Goal: Use online tool/utility: Utilize a website feature to perform a specific function

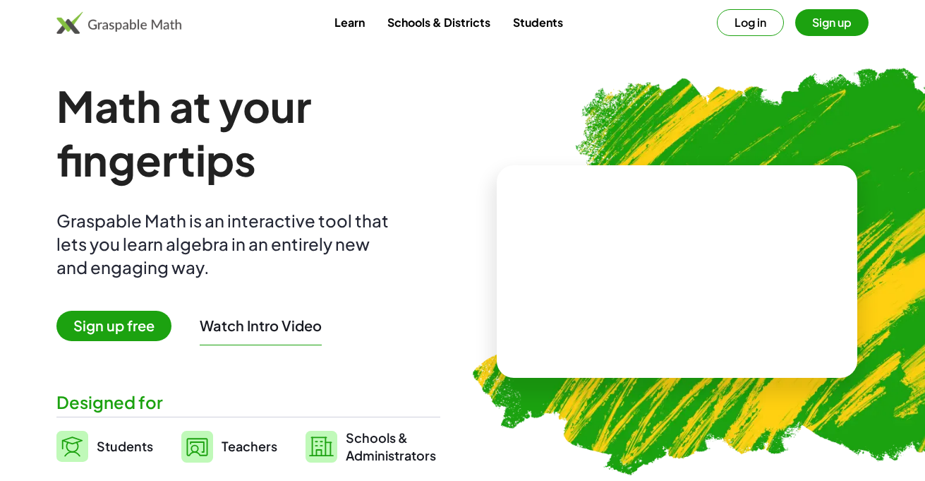
click at [533, 135] on img at bounding box center [746, 265] width 598 height 505
click at [765, 23] on button "Log in" at bounding box center [750, 22] width 67 height 27
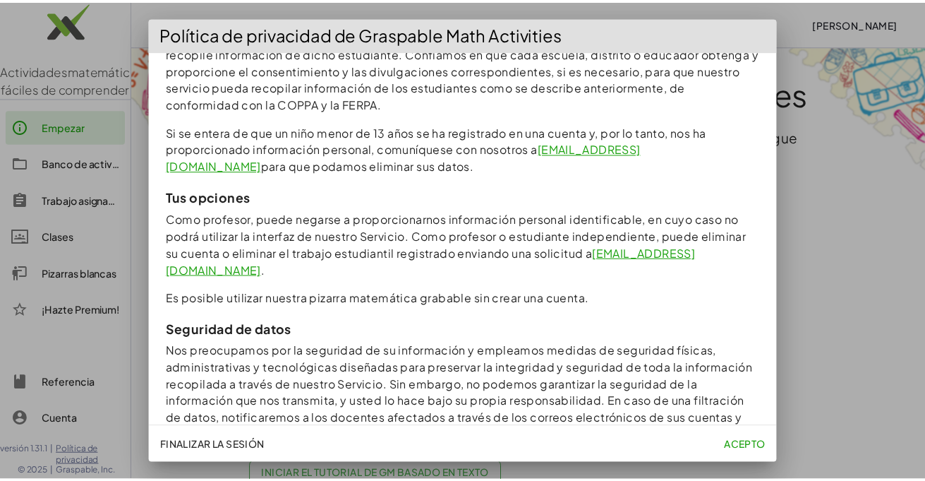
scroll to position [1397, 0]
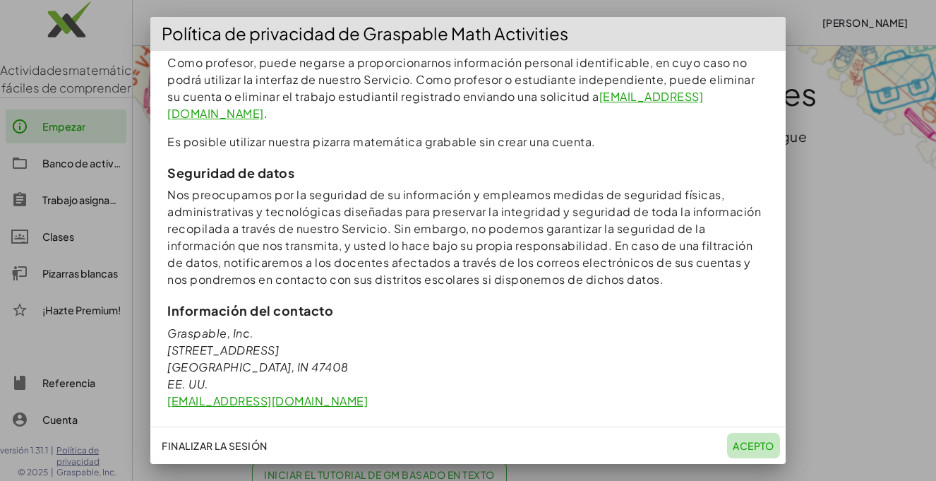
click at [750, 443] on font "Acepto" at bounding box center [754, 445] width 42 height 13
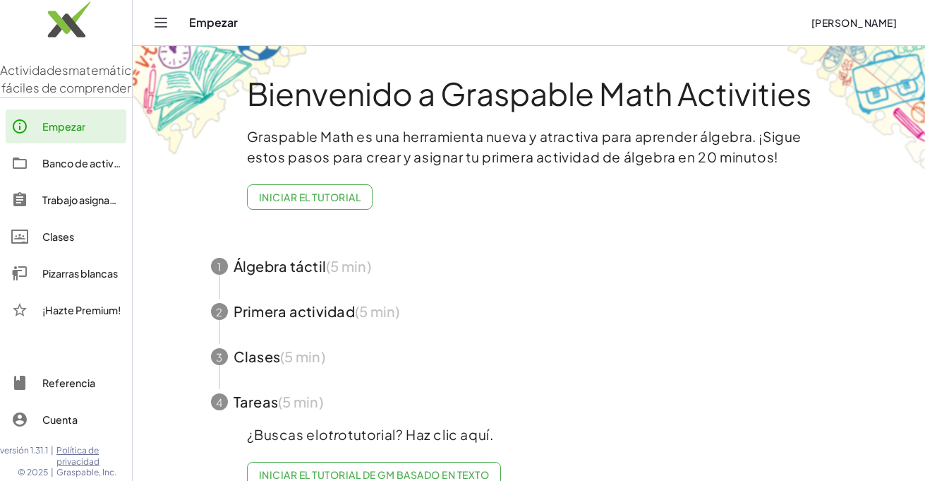
click at [311, 201] on font "Iniciar el tutorial" at bounding box center [310, 197] width 102 height 13
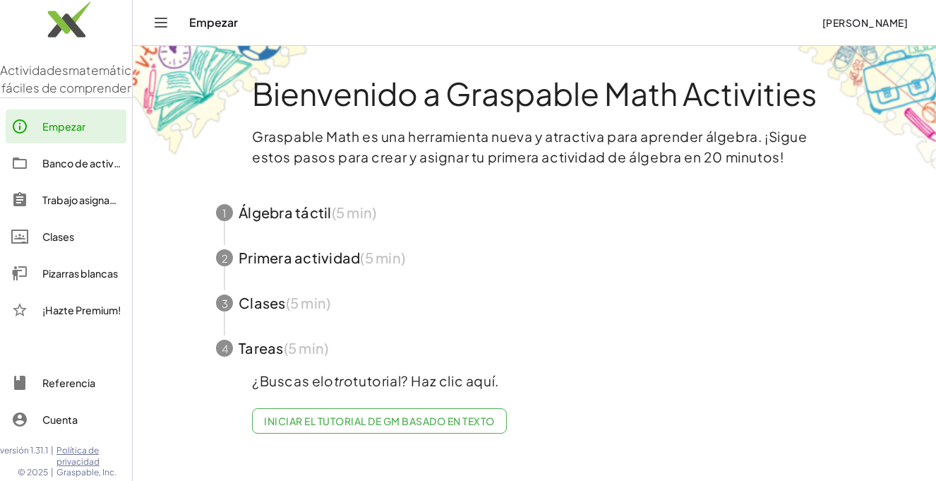
click at [296, 203] on span "button" at bounding box center [534, 212] width 670 height 45
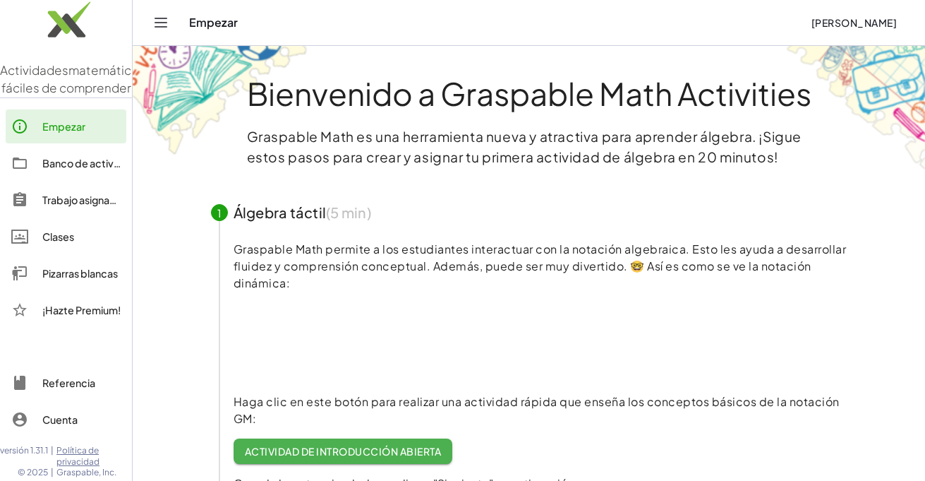
click at [286, 342] on video at bounding box center [340, 342] width 212 height 106
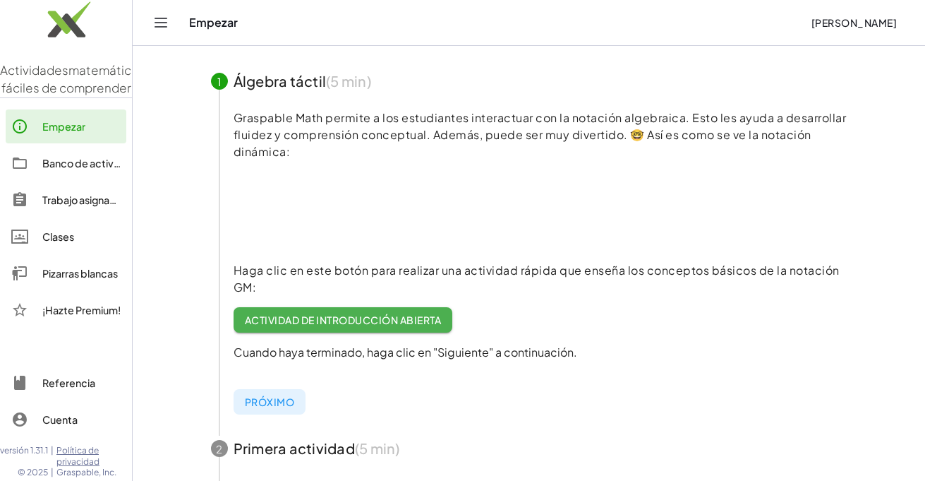
scroll to position [134, 0]
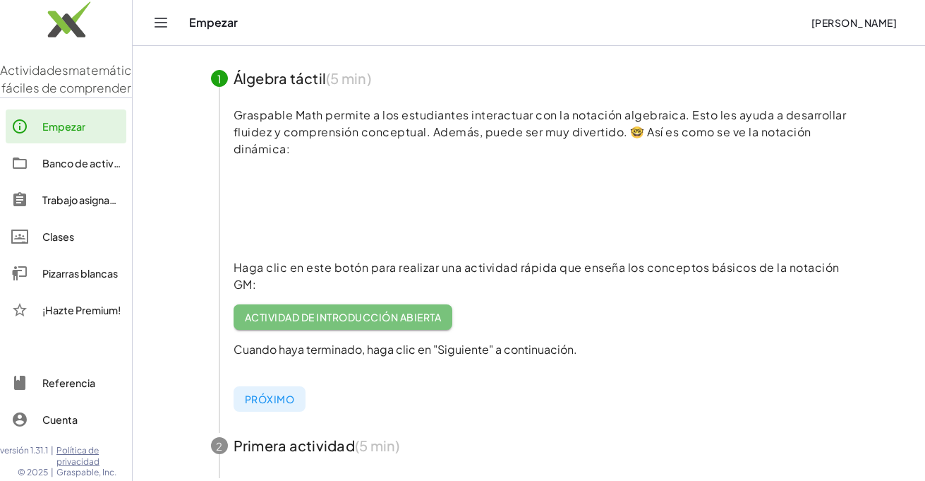
click at [364, 309] on link "Actividad de introducción abierta" at bounding box center [343, 316] width 219 height 25
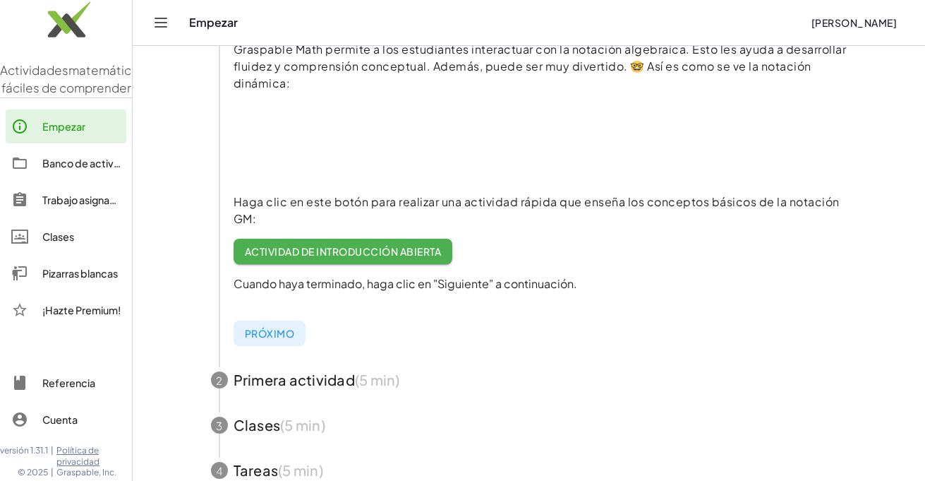
scroll to position [305, 0]
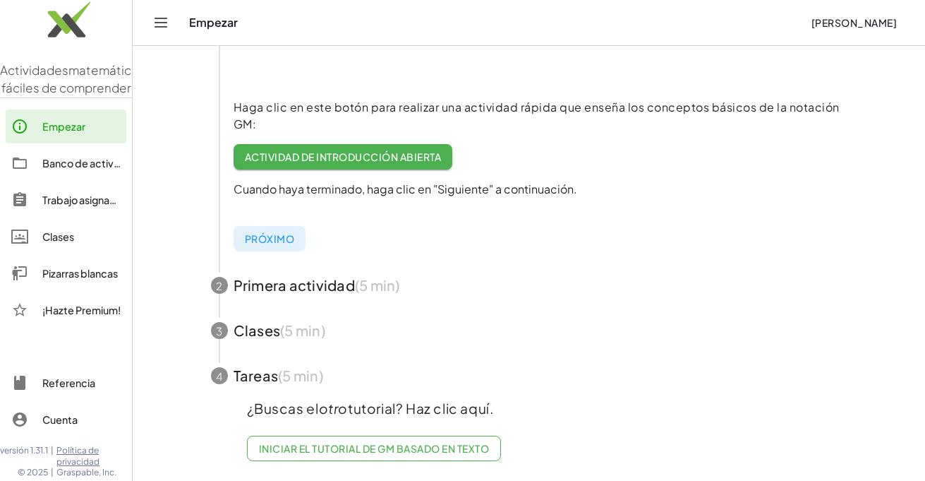
click at [282, 232] on font "Próximo" at bounding box center [269, 238] width 49 height 13
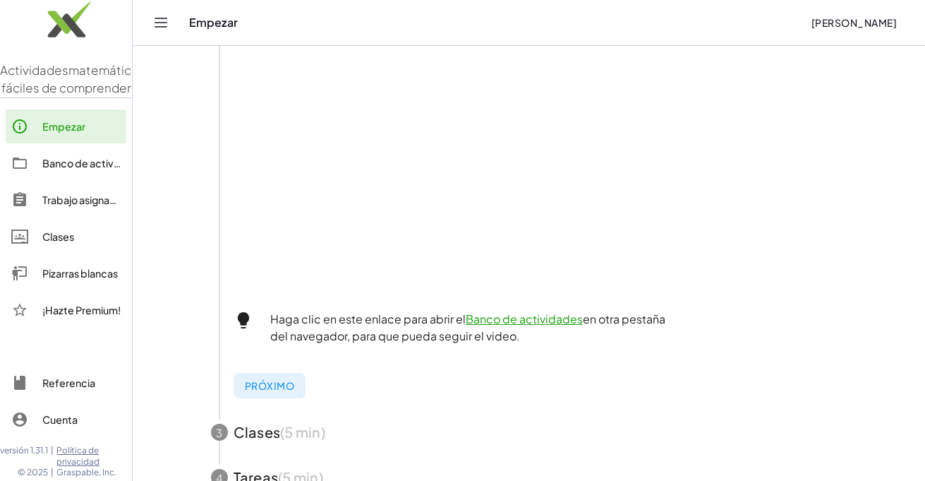
scroll to position [378, 0]
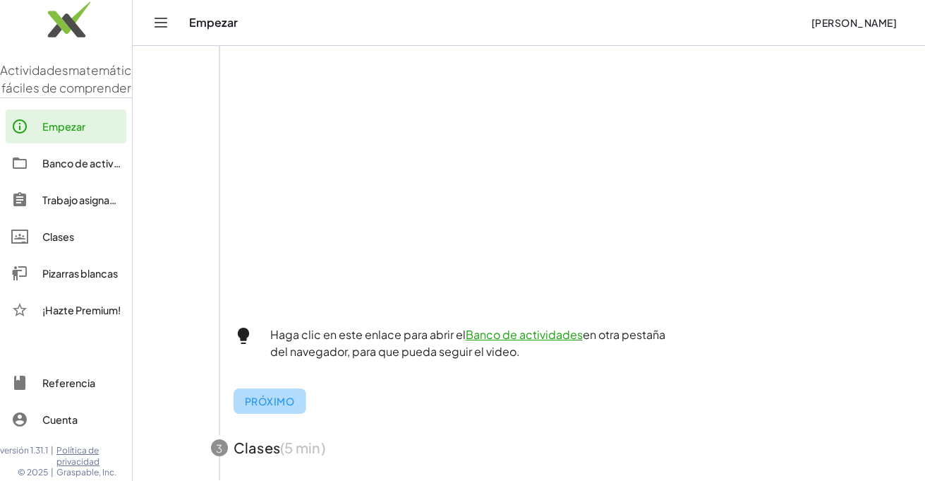
click at [273, 395] on font "Próximo" at bounding box center [269, 401] width 49 height 13
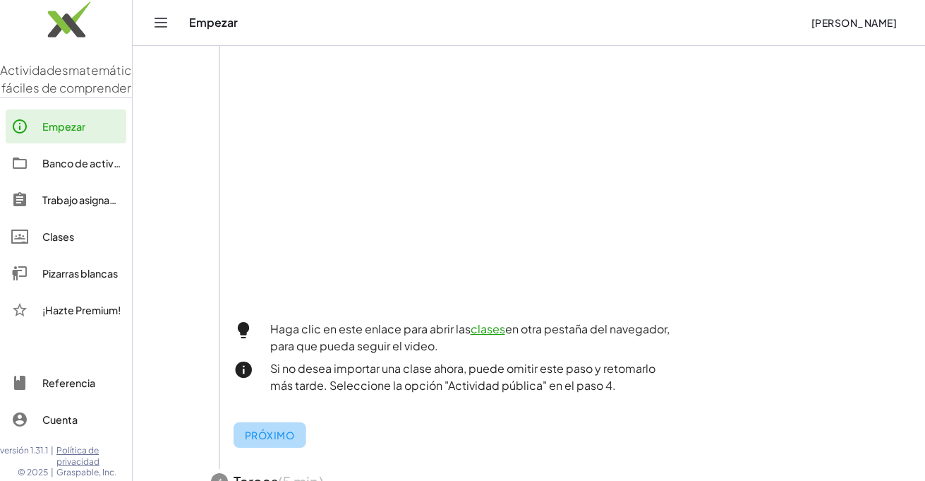
click at [283, 435] on font "Próximo" at bounding box center [269, 434] width 49 height 13
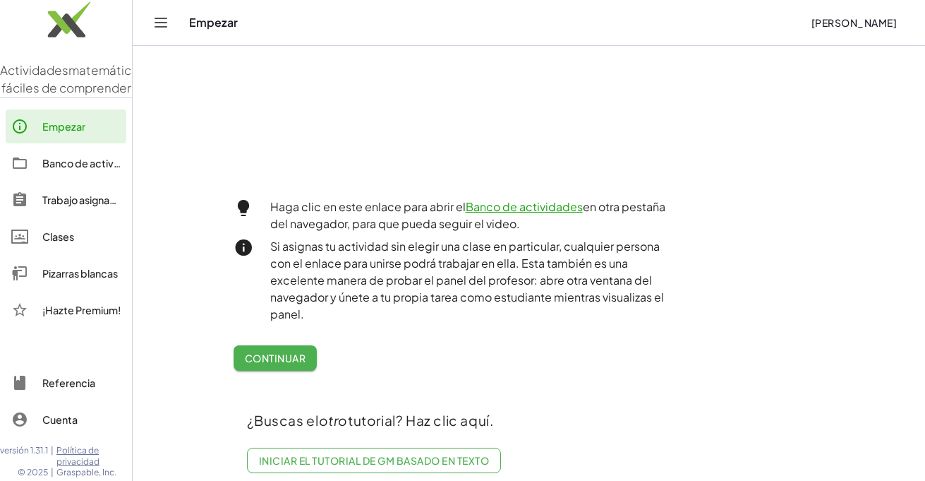
scroll to position [547, 0]
click at [295, 361] on font "Continuar" at bounding box center [275, 356] width 61 height 13
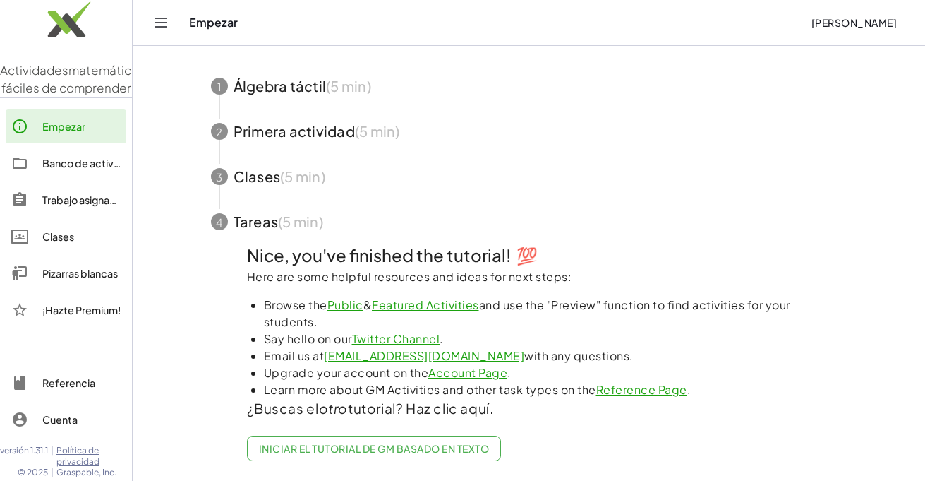
scroll to position [207, 0]
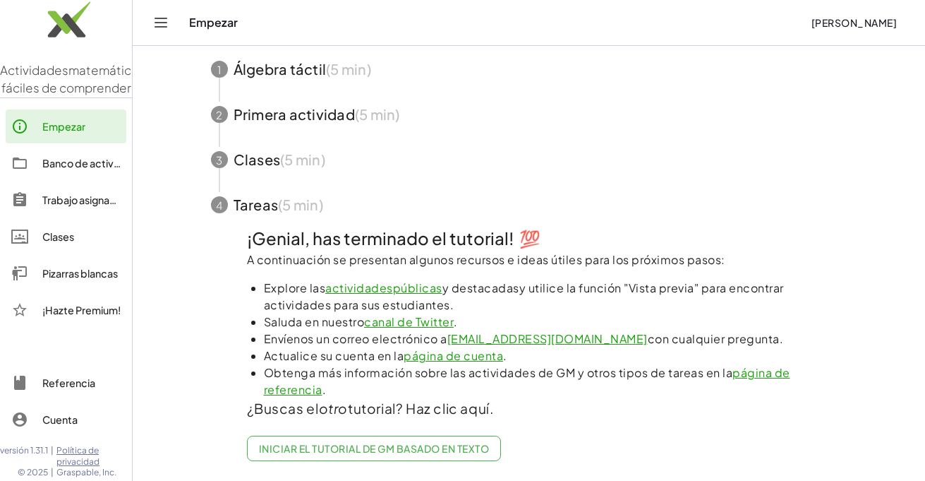
click at [93, 34] on img at bounding box center [66, 23] width 132 height 60
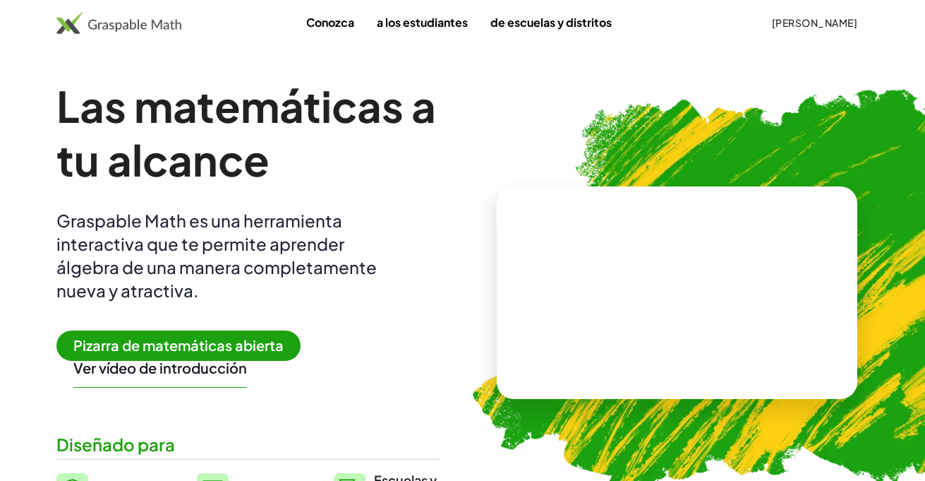
click at [153, 31] on img at bounding box center [118, 22] width 125 height 23
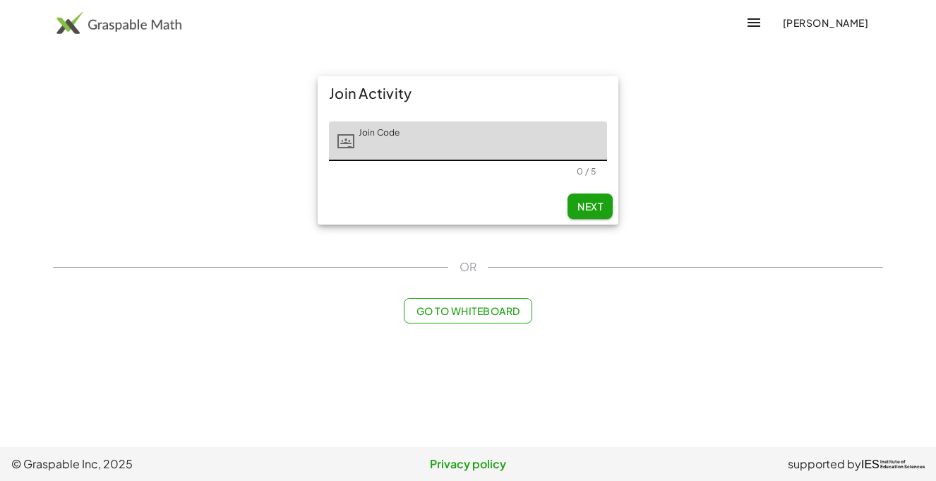
type input "*"
click at [591, 212] on span "Next" at bounding box center [589, 206] width 25 height 13
type input "****"
drag, startPoint x: 388, startPoint y: 150, endPoint x: 287, endPoint y: 128, distance: 104.0
click at [287, 128] on div "Join Activity Join Code Join Code **** Should be 5 characters. 4 / 5 Next" at bounding box center [467, 150] width 847 height 165
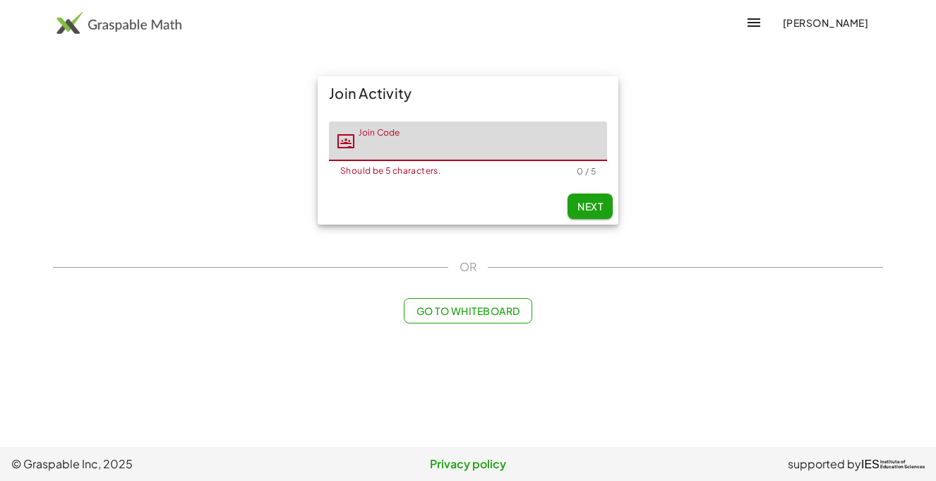
click at [643, 207] on div "Join Activity Join Code Join Code Should be 5 characters. 0 / 5 Next" at bounding box center [467, 150] width 847 height 165
type input "*"
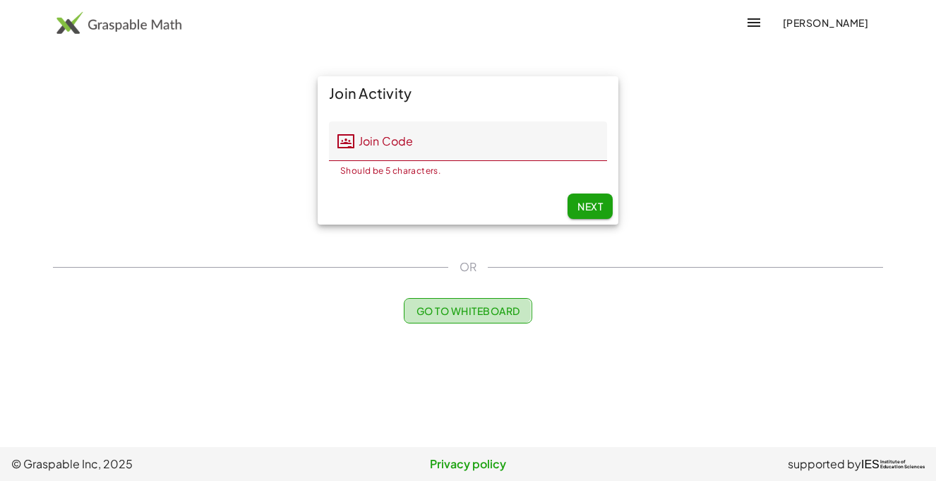
click at [458, 308] on span "Go to Whiteboard" at bounding box center [468, 310] width 104 height 13
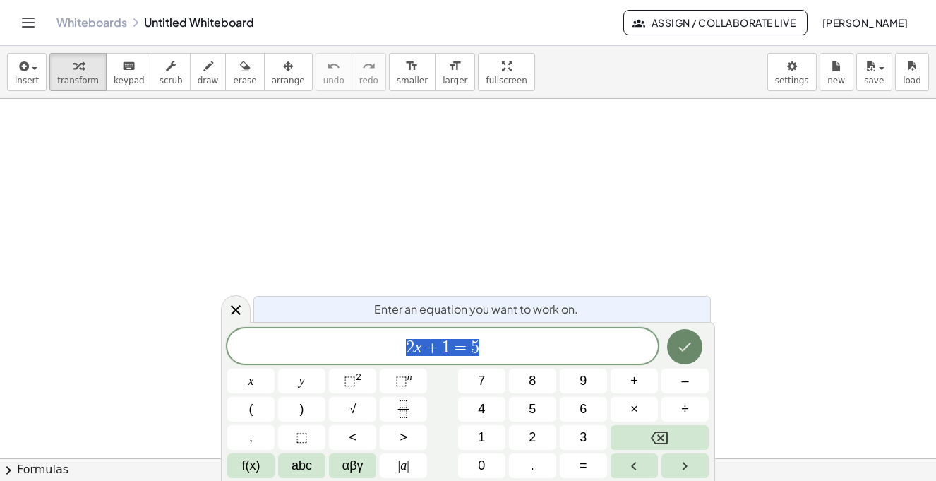
click at [686, 346] on icon "Done" at bounding box center [685, 346] width 13 height 9
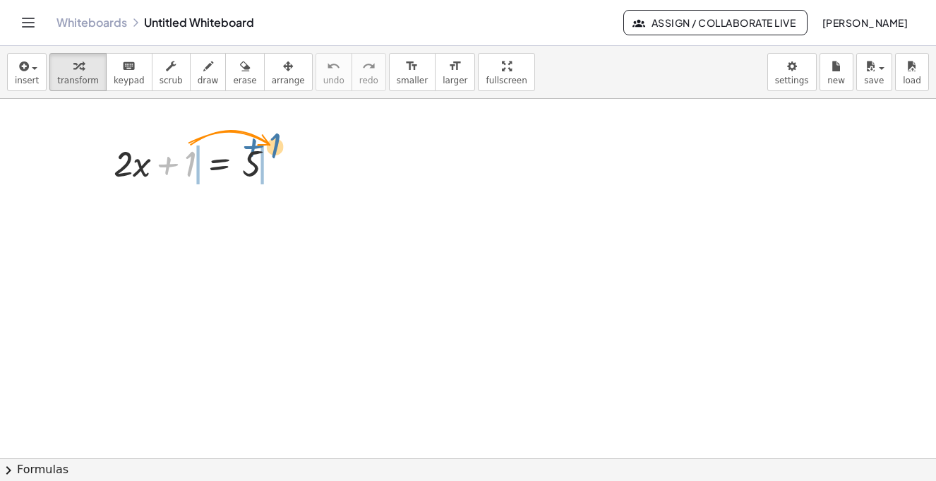
drag, startPoint x: 183, startPoint y: 162, endPoint x: 269, endPoint y: 150, distance: 86.3
click at [269, 149] on div at bounding box center [200, 162] width 186 height 48
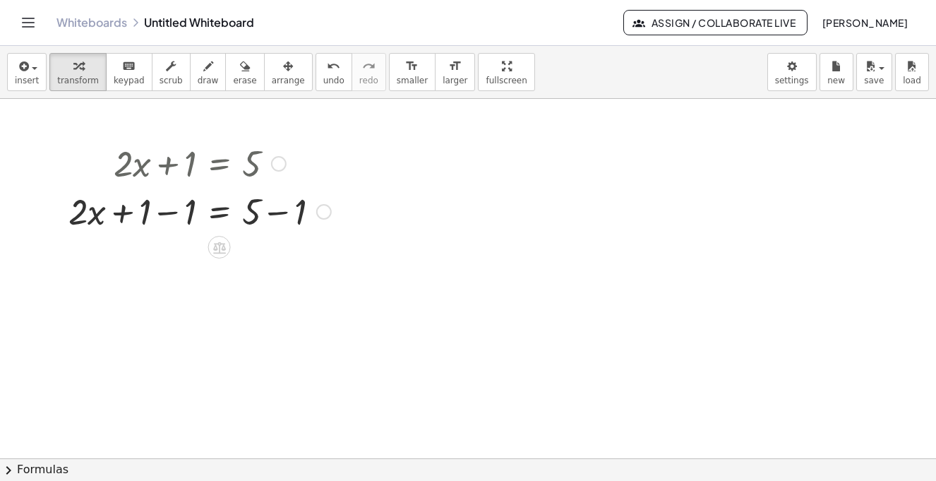
click at [169, 212] on div at bounding box center [199, 210] width 277 height 48
click at [272, 258] on div at bounding box center [199, 258] width 277 height 48
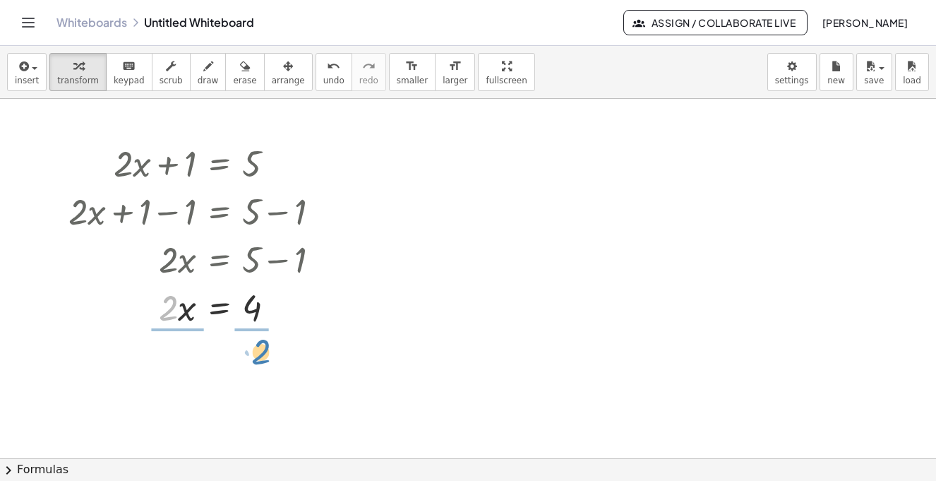
drag, startPoint x: 166, startPoint y: 309, endPoint x: 258, endPoint y: 353, distance: 102.3
click at [164, 359] on div at bounding box center [199, 365] width 277 height 71
click at [175, 382] on div at bounding box center [199, 365] width 277 height 71
click at [254, 367] on div at bounding box center [199, 365] width 277 height 71
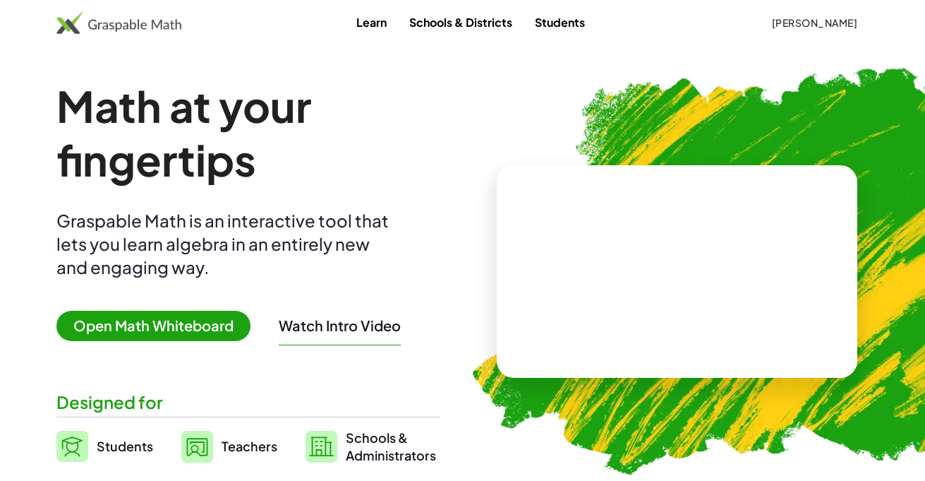
click at [155, 23] on img at bounding box center [118, 22] width 125 height 23
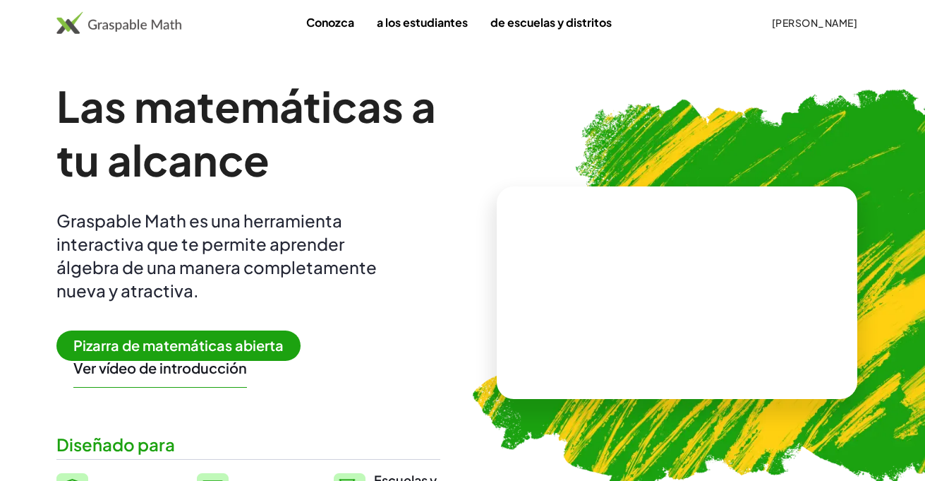
click at [356, 126] on font "Las matemáticas a tu alcance" at bounding box center [246, 132] width 380 height 107
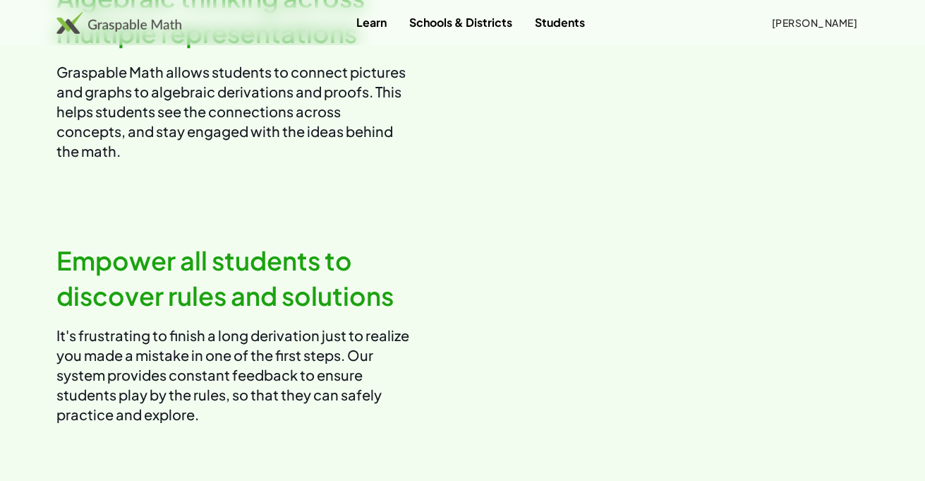
scroll to position [1090, 0]
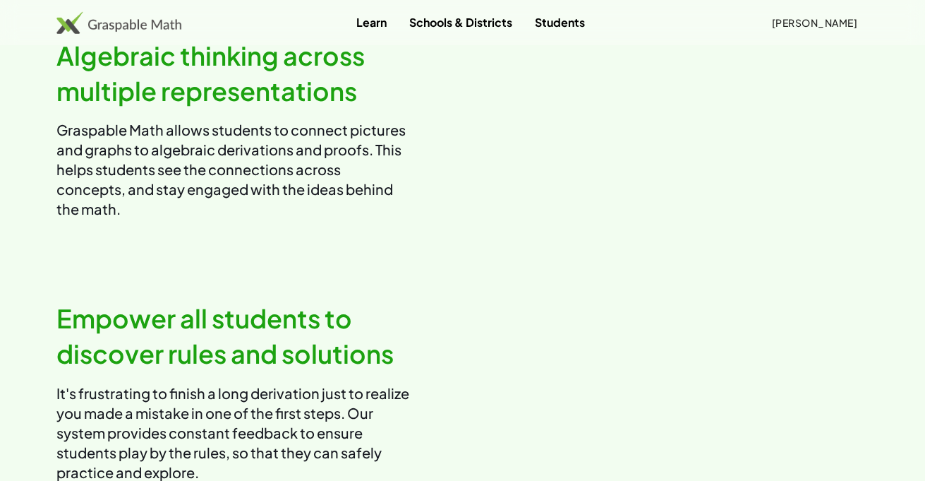
click at [414, 124] on div "Algebraic thinking across multiple representations Graspable Math allows studen…" at bounding box center [462, 129] width 812 height 198
click at [397, 24] on link "Learn" at bounding box center [371, 22] width 53 height 26
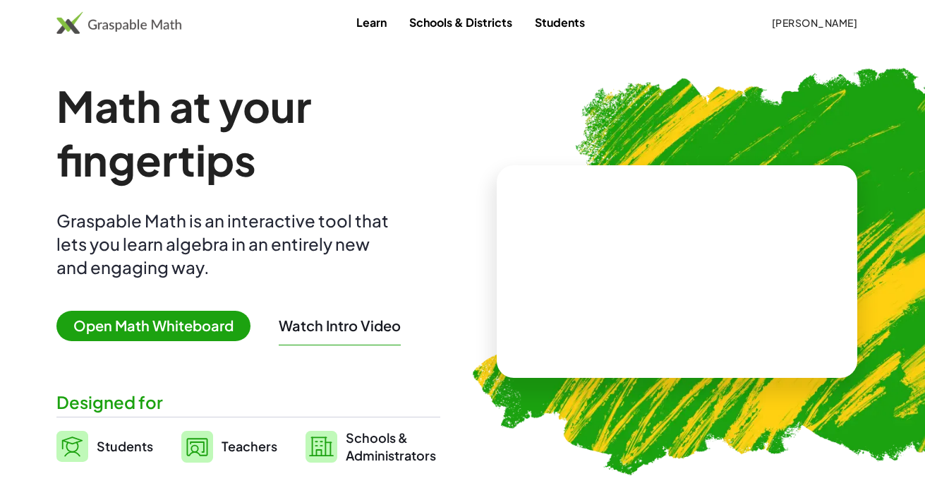
click at [165, 329] on span "Open Math Whiteboard" at bounding box center [153, 326] width 194 height 30
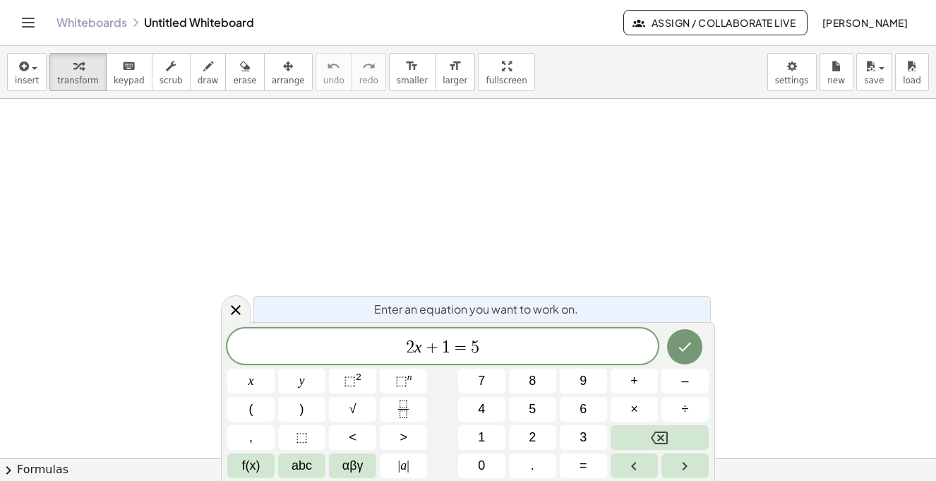
click at [245, 22] on div "Whiteboards Untitled Whiteboard" at bounding box center [339, 23] width 567 height 14
click at [164, 25] on div "Whiteboards Untitled Whiteboard" at bounding box center [339, 23] width 567 height 14
click at [329, 28] on div "Whiteboards Untitled Whiteboard" at bounding box center [339, 23] width 567 height 14
click at [327, 28] on div "Whiteboards Untitled Whiteboard" at bounding box center [339, 23] width 567 height 14
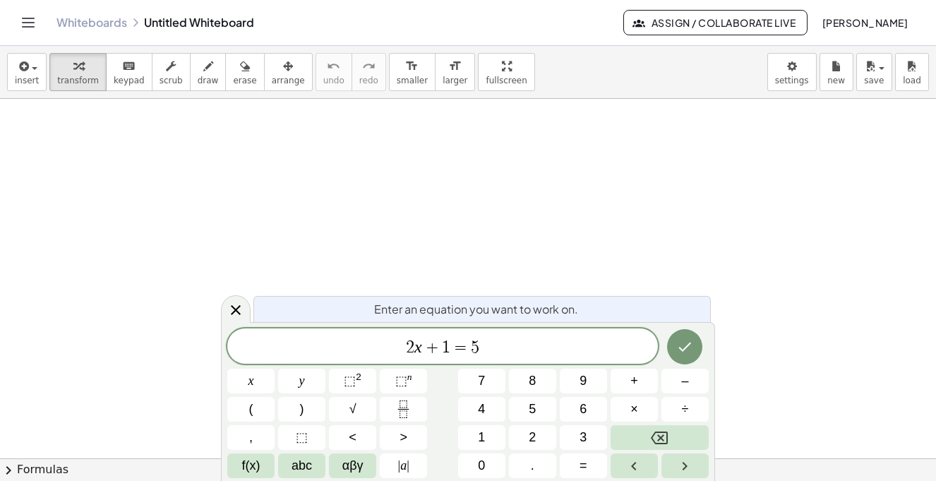
click at [224, 14] on div "Whiteboards Untitled Whiteboard Assign / Collaborate Live [PERSON_NAME]" at bounding box center [468, 22] width 902 height 45
click at [227, 28] on div "Whiteboards Untitled Whiteboard" at bounding box center [339, 23] width 567 height 14
click at [110, 25] on link "Whiteboards" at bounding box center [91, 23] width 71 height 14
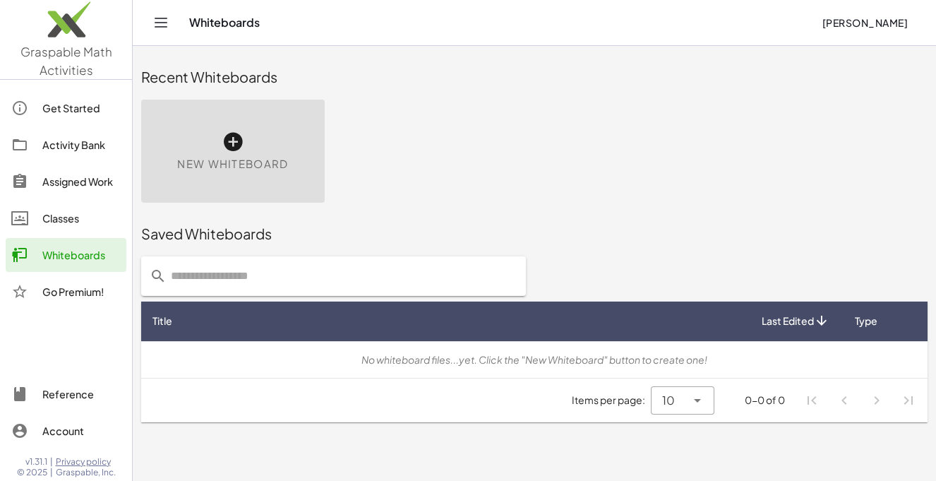
click at [50, 217] on div "Classes" at bounding box center [81, 218] width 78 height 17
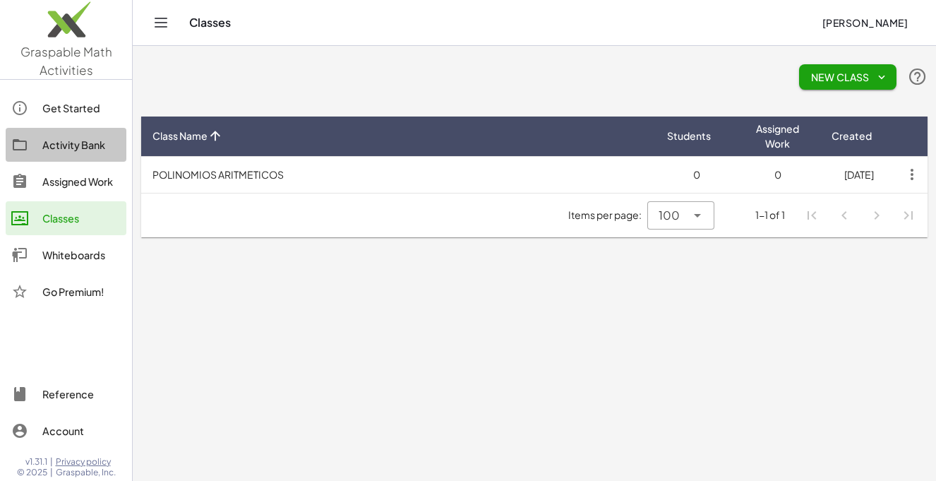
click at [76, 154] on link "Activity Bank" at bounding box center [66, 145] width 121 height 34
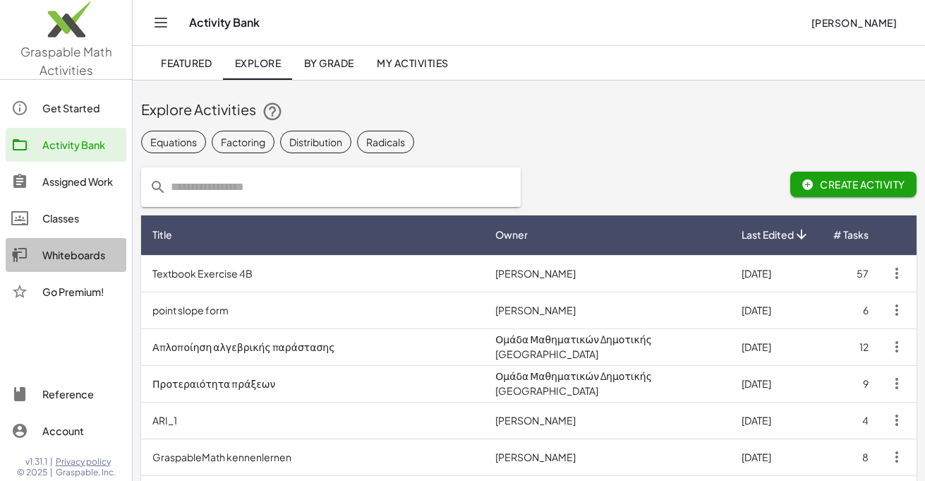
click at [87, 260] on div "Whiteboards" at bounding box center [81, 254] width 78 height 17
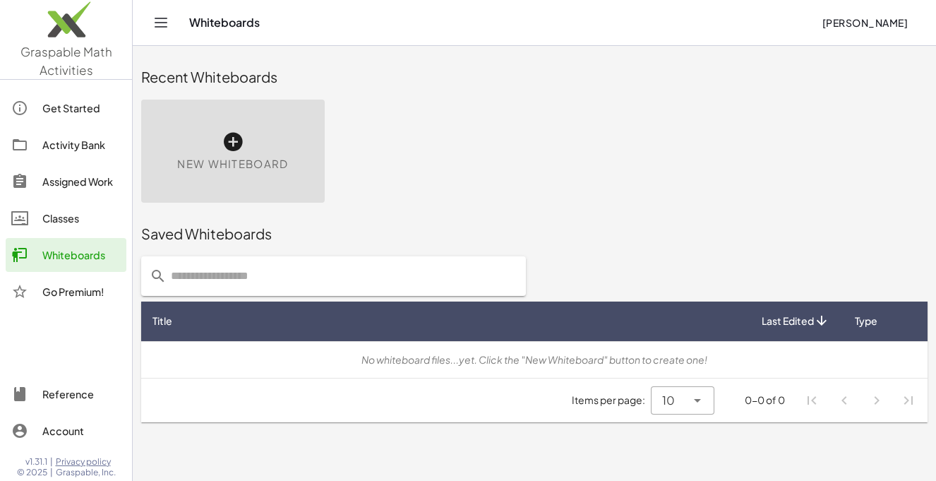
click at [226, 134] on icon at bounding box center [233, 142] width 23 height 23
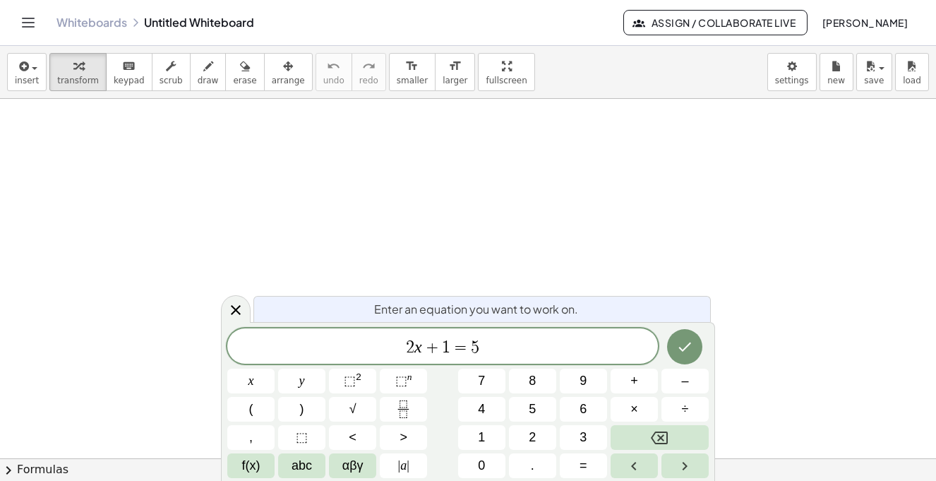
click at [233, 20] on div "Whiteboards Untitled Whiteboard" at bounding box center [339, 23] width 567 height 14
click at [775, 65] on body "Graspable Math Activities Get Started Activity Bank Assigned Work Classes White…" at bounding box center [468, 240] width 936 height 481
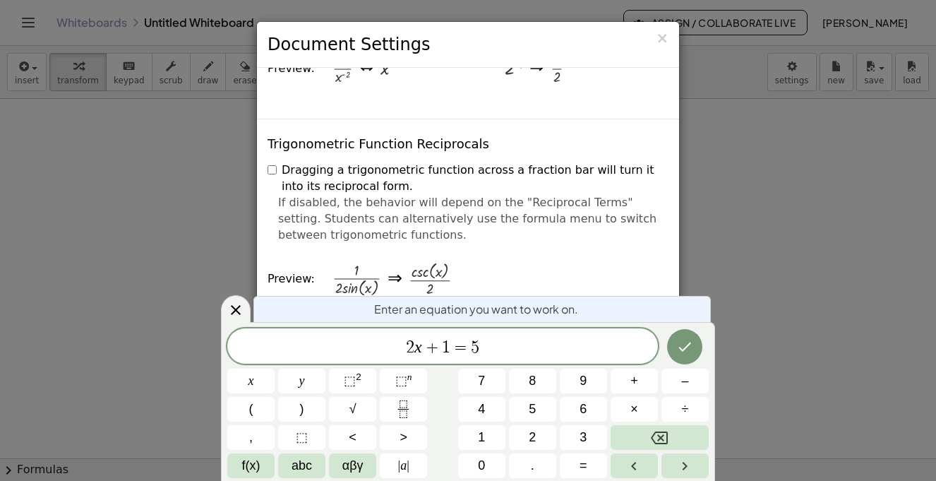
scroll to position [2432, 0]
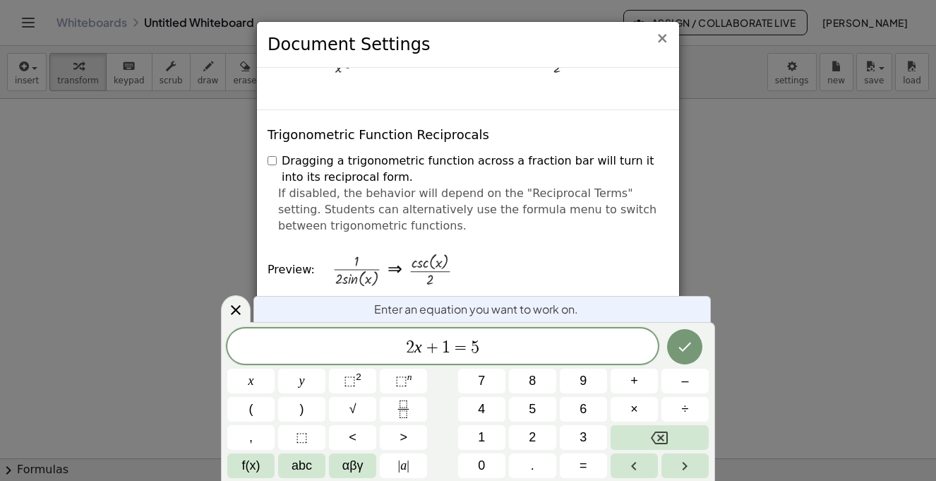
click at [666, 36] on span "×" at bounding box center [662, 38] width 13 height 17
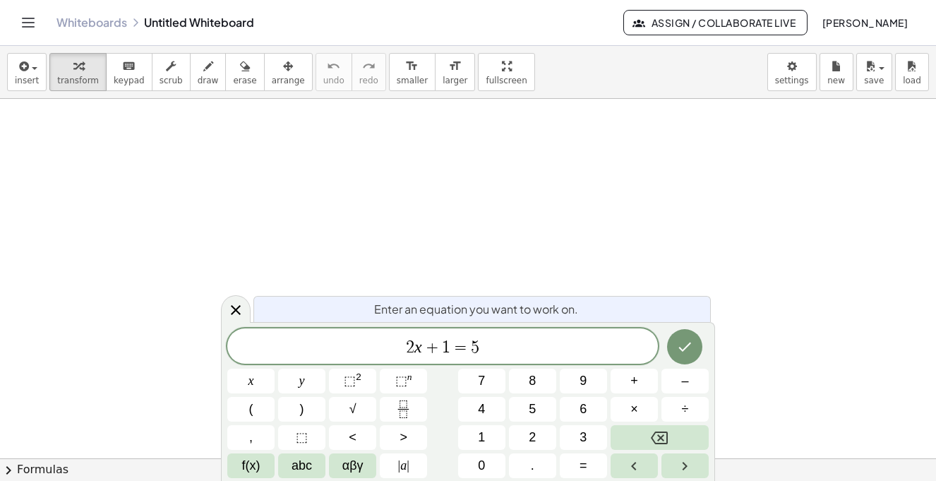
click at [31, 26] on icon "Toggle navigation" at bounding box center [28, 22] width 17 height 17
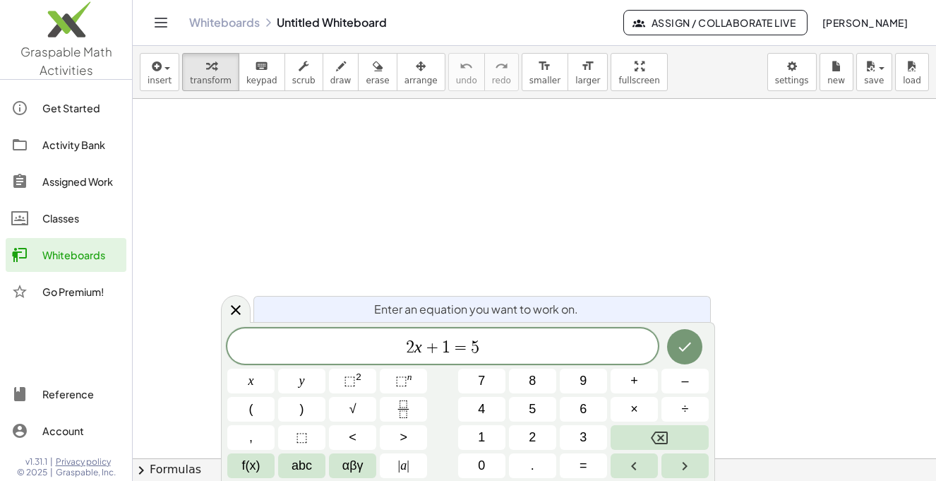
click at [31, 26] on img at bounding box center [66, 23] width 132 height 60
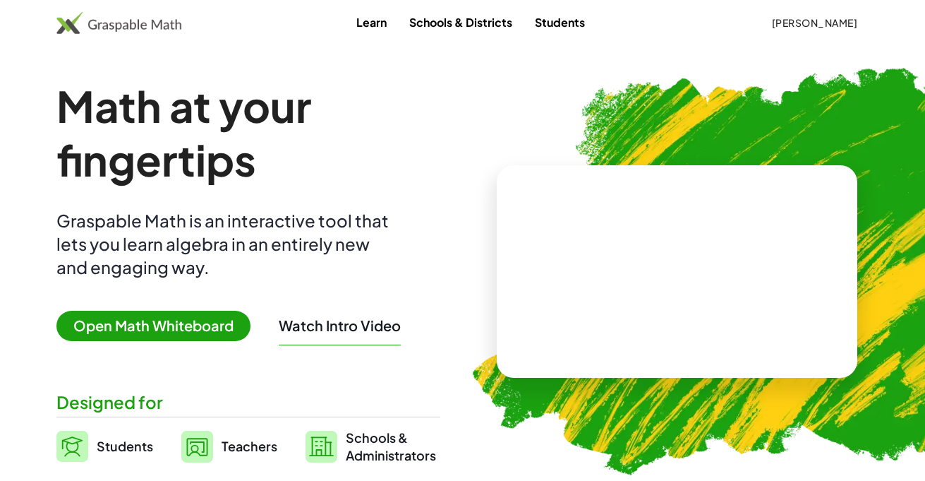
click at [171, 318] on span "Open Math Whiteboard" at bounding box center [153, 326] width 194 height 30
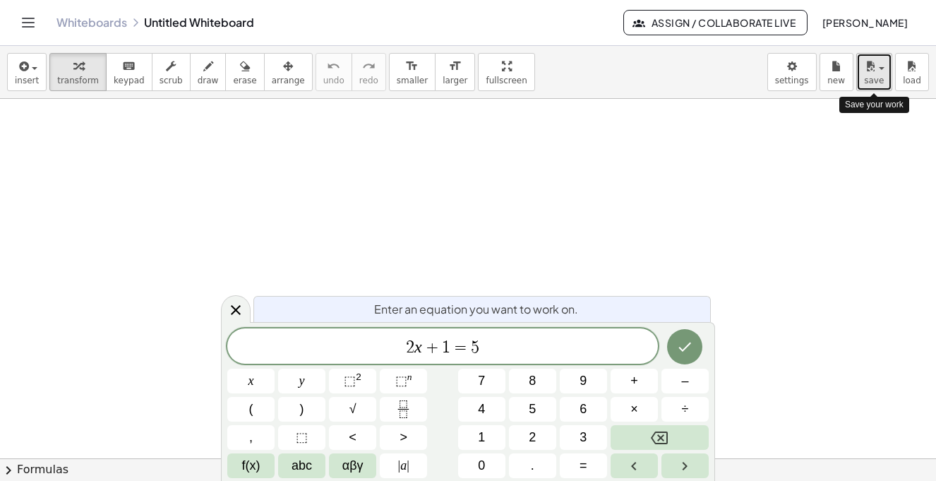
click at [879, 70] on div "button" at bounding box center [874, 65] width 20 height 17
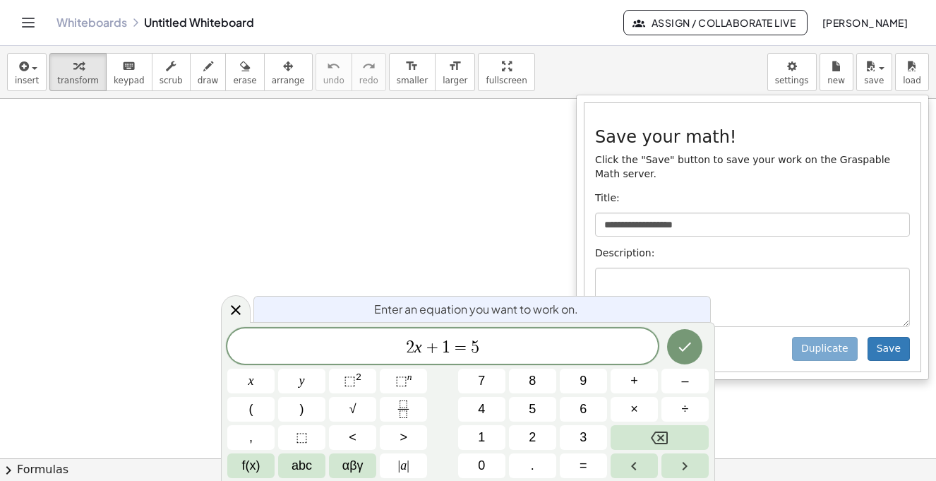
click at [718, 208] on div "**********" at bounding box center [752, 237] width 336 height 268
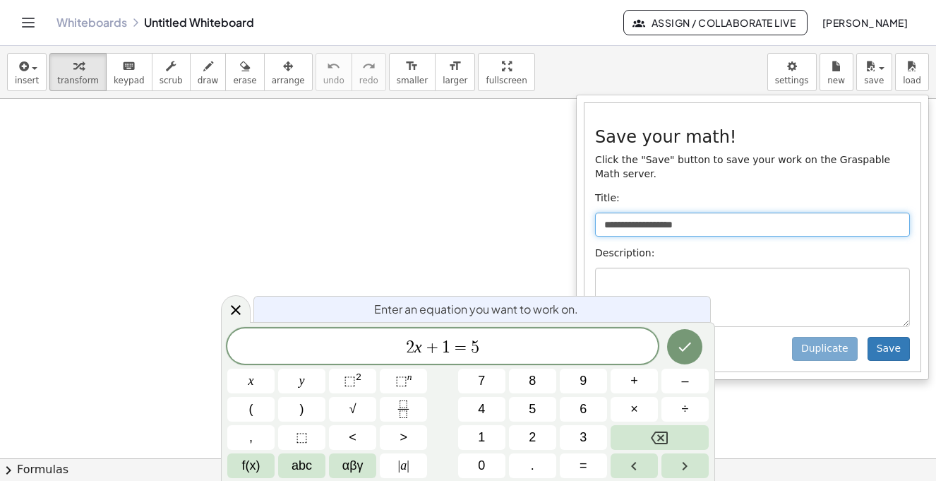
click at [715, 223] on input "**********" at bounding box center [752, 224] width 315 height 24
click at [287, 222] on div at bounding box center [468, 458] width 936 height 718
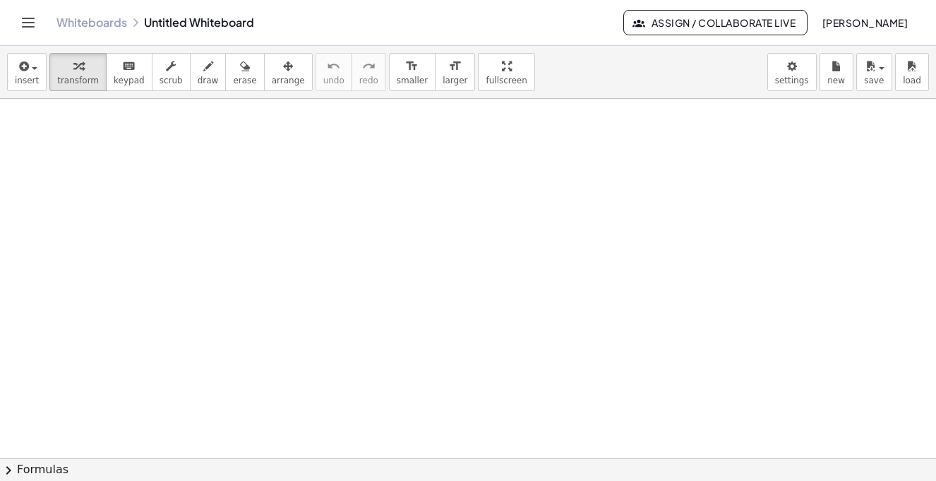
click at [46, 159] on div at bounding box center [468, 458] width 936 height 718
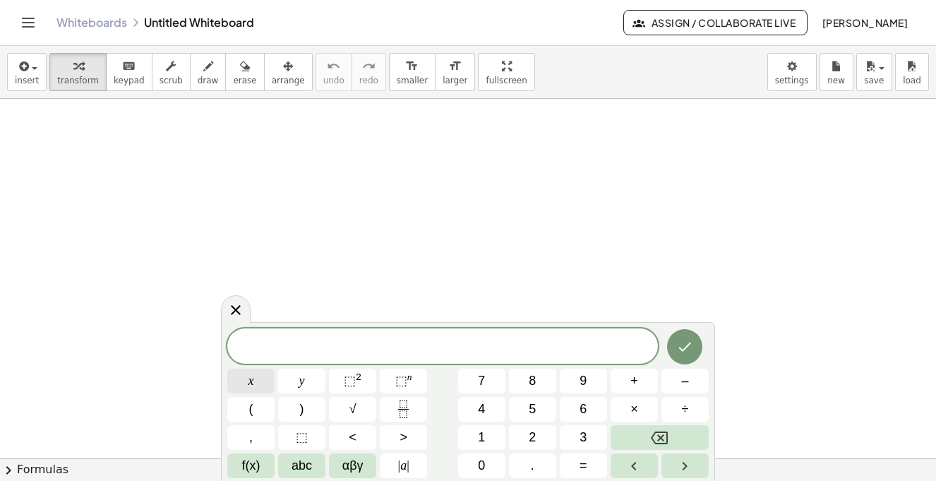
click at [253, 378] on button "x" at bounding box center [250, 380] width 47 height 25
click at [360, 383] on span "⬚ 2" at bounding box center [353, 380] width 18 height 19
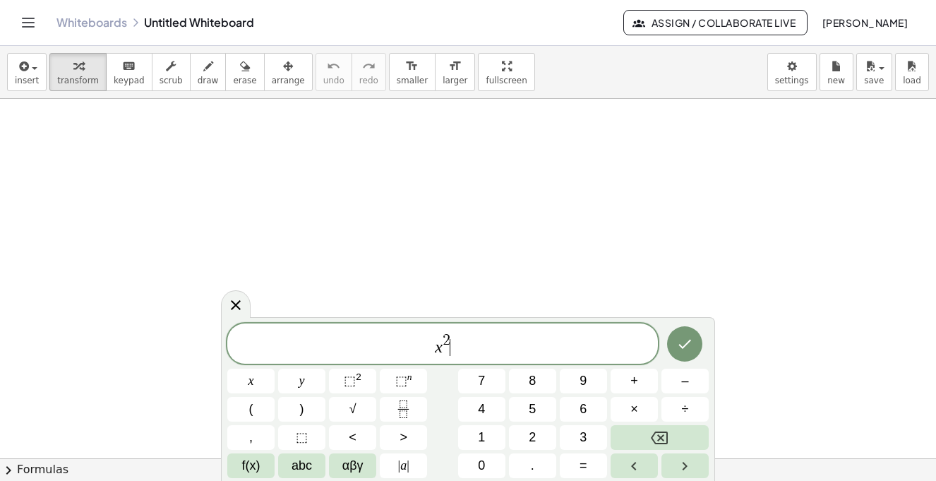
scroll to position [241, 0]
click at [18, 471] on button "chevron_right Formulas" at bounding box center [468, 469] width 936 height 23
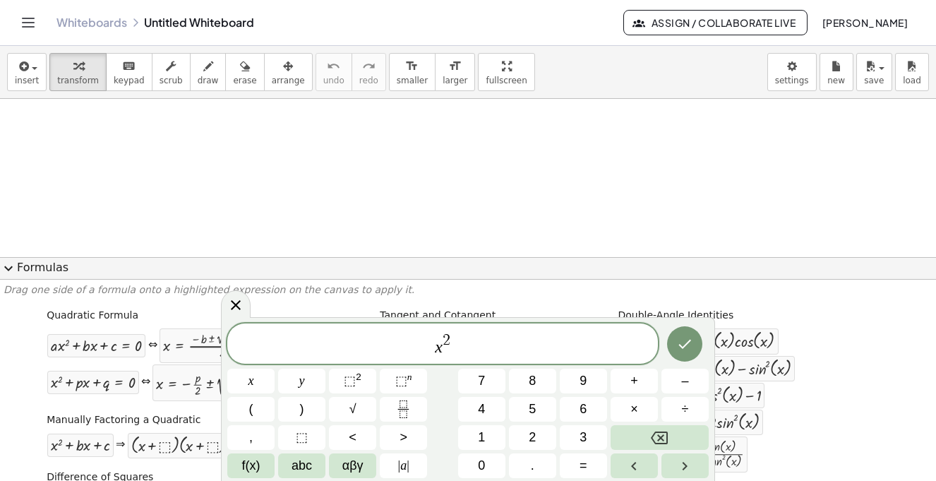
scroll to position [201, 0]
click at [11, 265] on span "expand_more" at bounding box center [8, 268] width 17 height 17
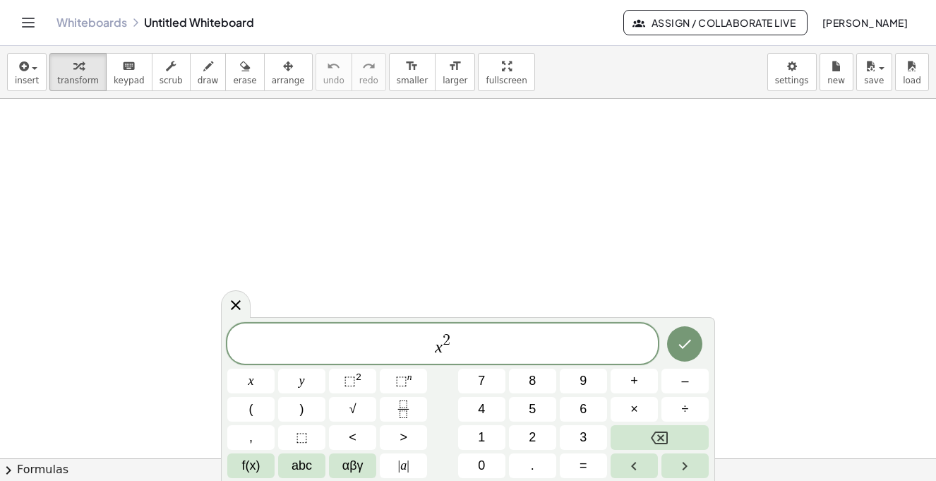
scroll to position [519, 0]
click at [641, 373] on button "+" at bounding box center [633, 380] width 47 height 25
click at [313, 373] on button "y" at bounding box center [301, 380] width 47 height 25
click at [339, 383] on button "⬚ 2" at bounding box center [352, 380] width 47 height 25
click at [591, 470] on button "=" at bounding box center [583, 465] width 47 height 25
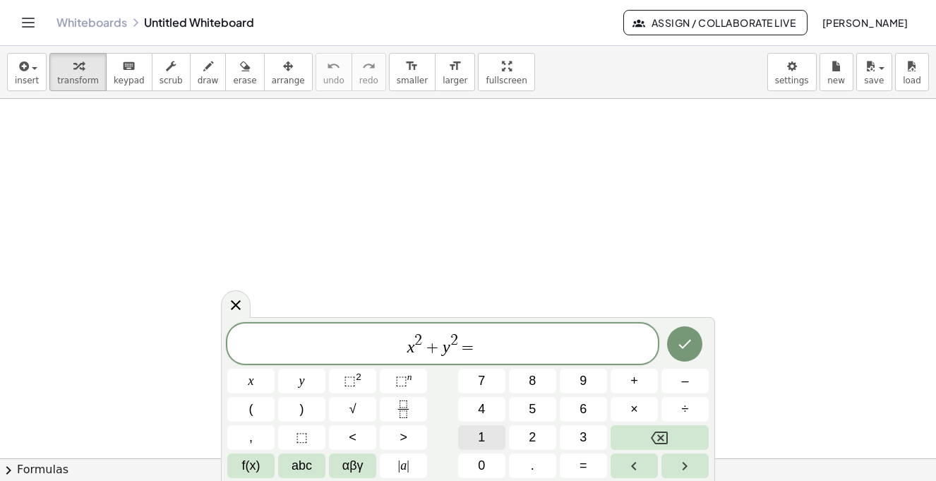
click at [485, 432] on button "1" at bounding box center [481, 437] width 47 height 25
click at [684, 345] on icon "Done" at bounding box center [684, 343] width 17 height 17
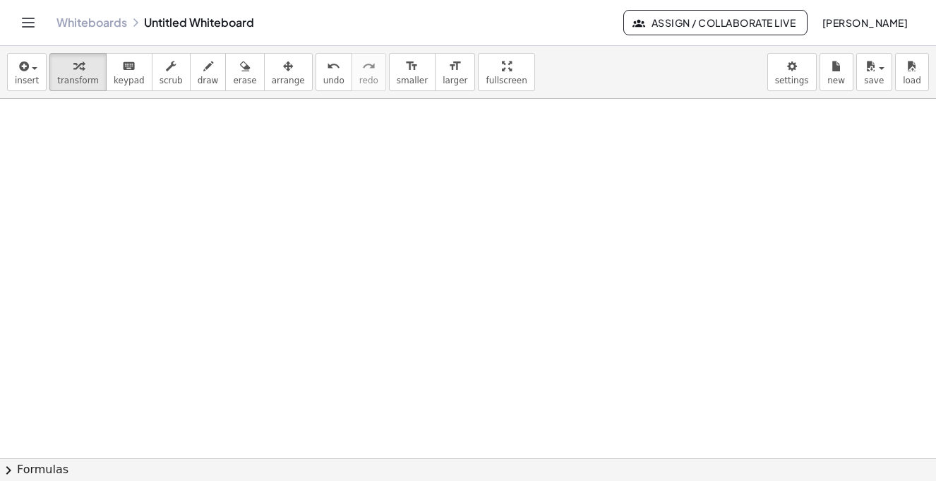
scroll to position [0, 0]
click at [175, 196] on div at bounding box center [154, 186] width 188 height 48
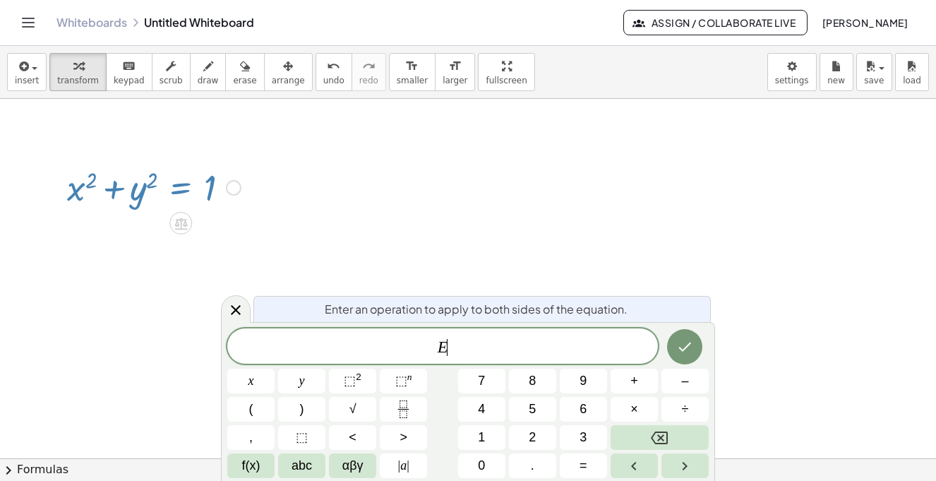
click at [106, 194] on div at bounding box center [154, 186] width 188 height 48
click at [116, 193] on div at bounding box center [154, 186] width 188 height 48
drag, startPoint x: 136, startPoint y: 197, endPoint x: 82, endPoint y: 188, distance: 55.1
click at [82, 188] on div at bounding box center [154, 186] width 188 height 48
click at [124, 186] on div at bounding box center [154, 186] width 188 height 48
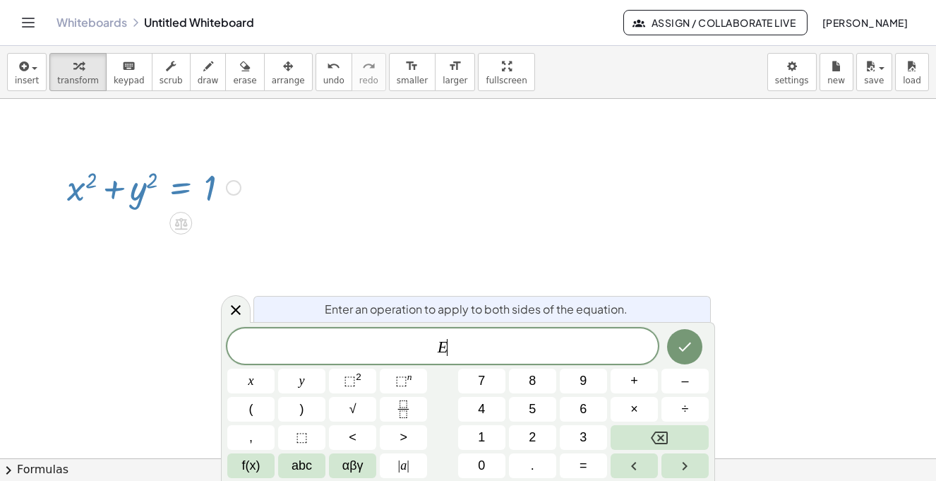
drag, startPoint x: 136, startPoint y: 189, endPoint x: 256, endPoint y: 200, distance: 120.5
click at [256, 200] on div "+ x 2 + y 2 = 1" at bounding box center [468, 458] width 936 height 718
click at [258, 195] on div at bounding box center [468, 458] width 936 height 718
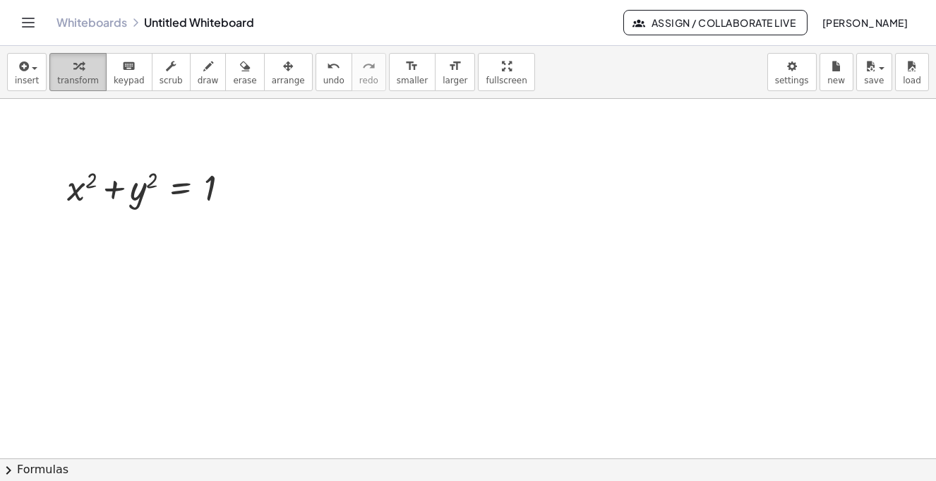
click at [68, 78] on span "transform" at bounding box center [78, 81] width 42 height 10
drag, startPoint x: 140, startPoint y: 186, endPoint x: 255, endPoint y: 202, distance: 116.2
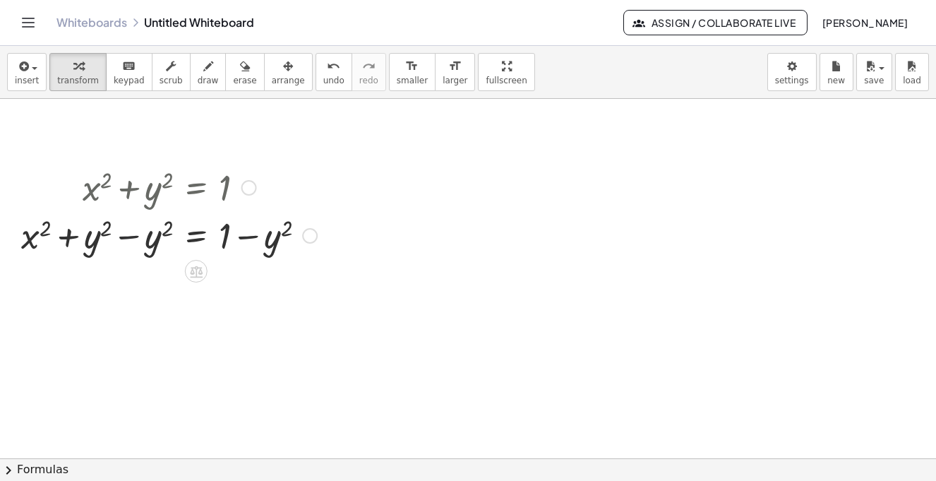
click at [123, 234] on div at bounding box center [169, 234] width 310 height 48
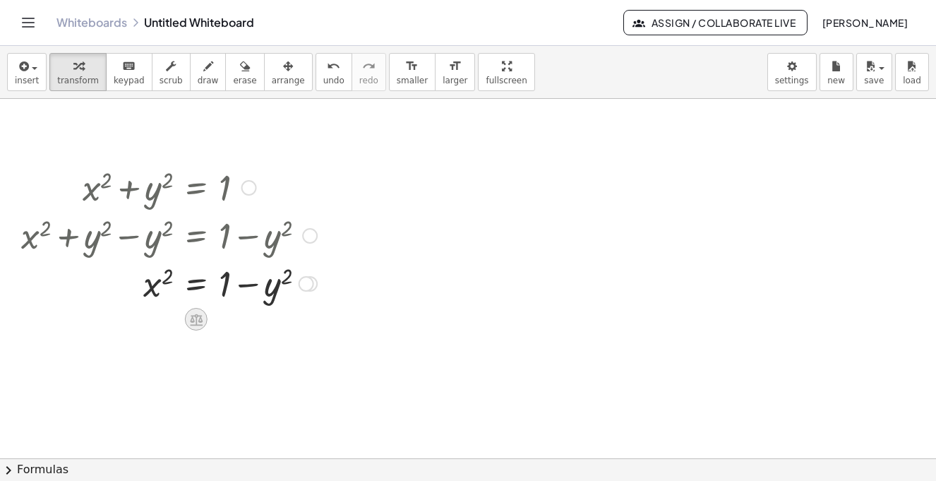
click at [201, 317] on icon at bounding box center [195, 319] width 15 height 15
click at [356, 354] on div at bounding box center [468, 458] width 936 height 718
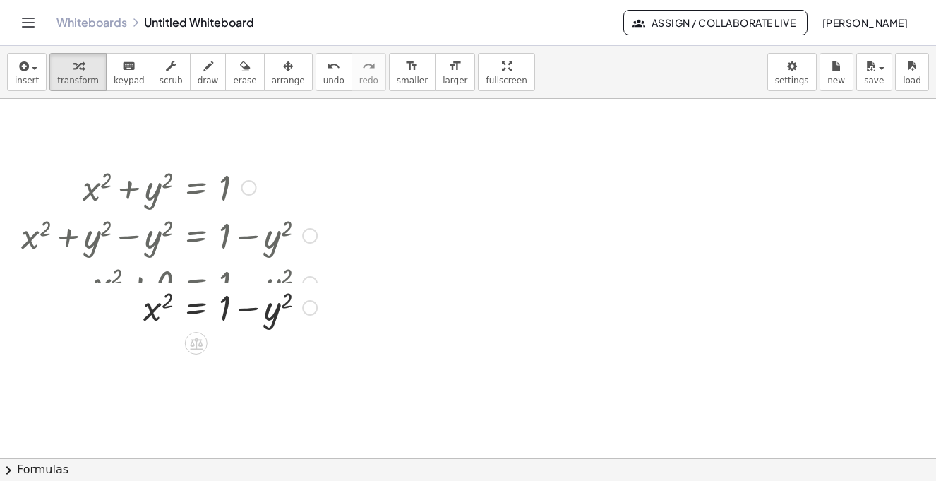
drag, startPoint x: 300, startPoint y: 288, endPoint x: 301, endPoint y: 316, distance: 28.3
click at [196, 308] on div "x 2 = 1 + − y 2" at bounding box center [196, 308] width 0 height 0
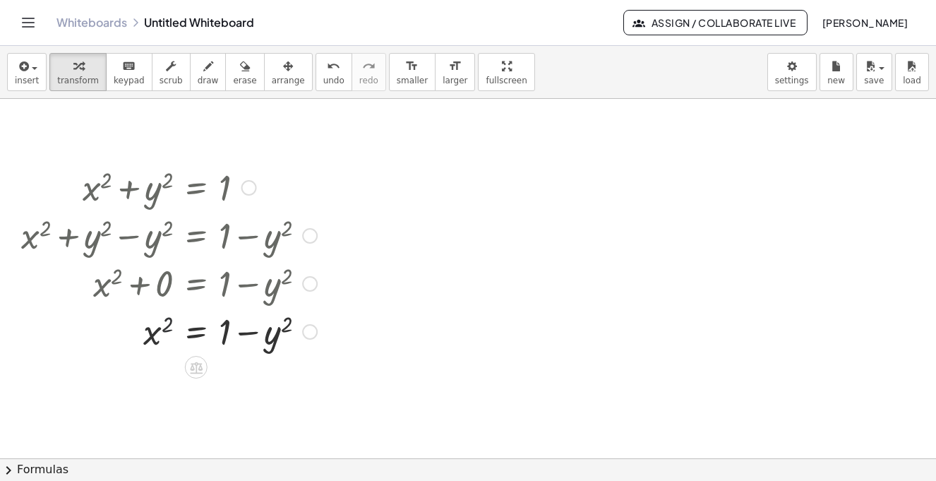
click at [167, 329] on div at bounding box center [169, 330] width 310 height 48
click at [226, 327] on div at bounding box center [169, 330] width 310 height 48
